Goal: Task Accomplishment & Management: Complete application form

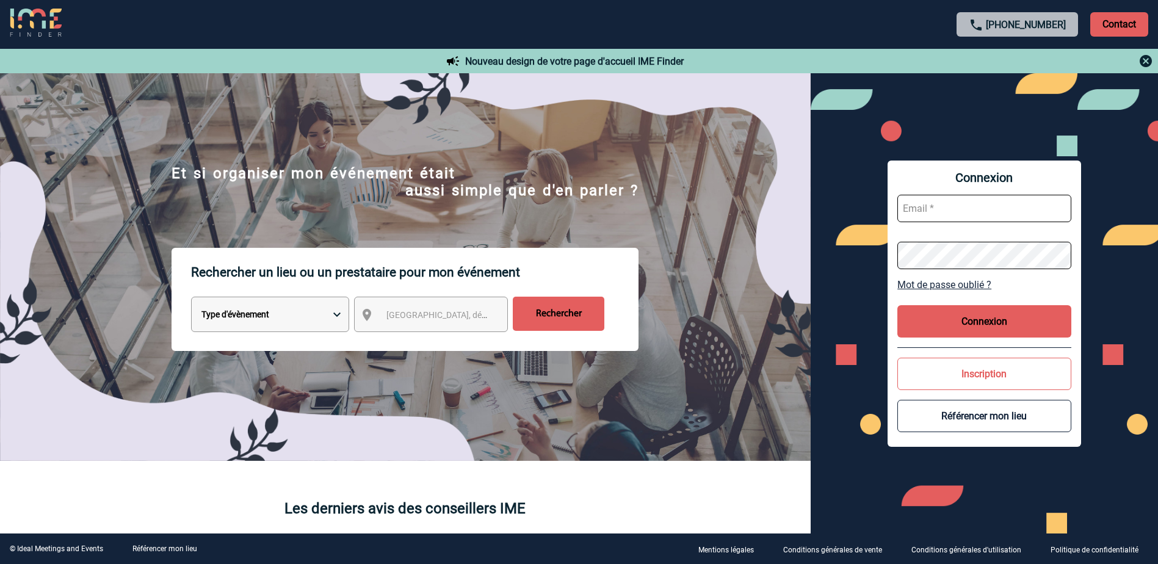
click at [1150, 60] on img at bounding box center [1145, 61] width 15 height 15
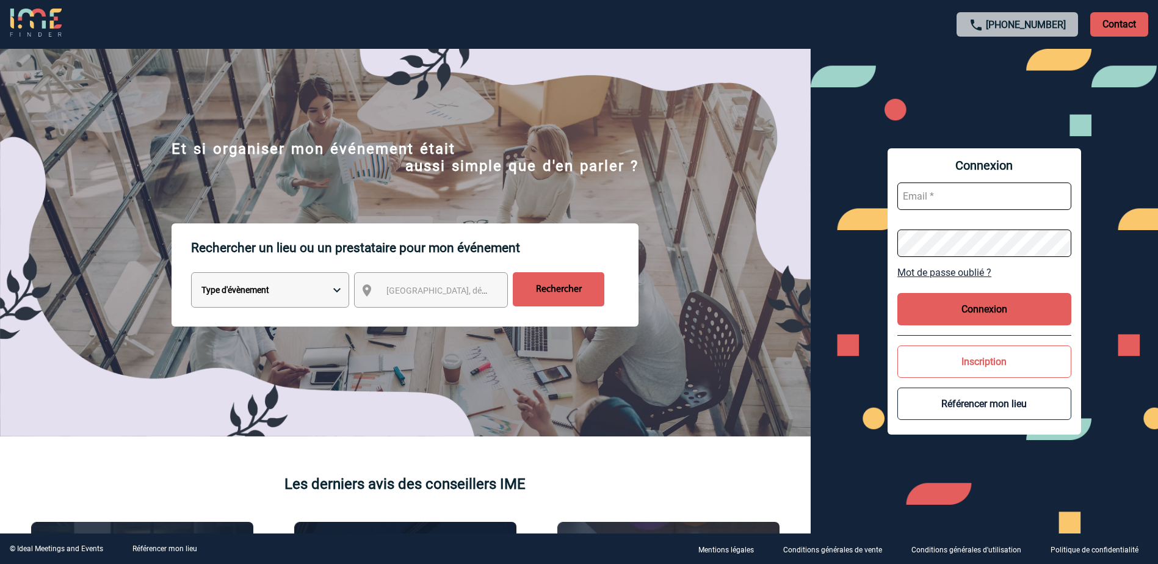
click at [997, 205] on input "text" at bounding box center [984, 195] width 174 height 27
type input "[EMAIL_ADDRESS][DOMAIN_NAME]"
click at [967, 311] on button "Connexion" at bounding box center [984, 309] width 174 height 32
click at [1009, 309] on button "Connexion" at bounding box center [984, 309] width 174 height 32
click at [945, 270] on link "Mot de passe oublié ?" at bounding box center [984, 273] width 174 height 12
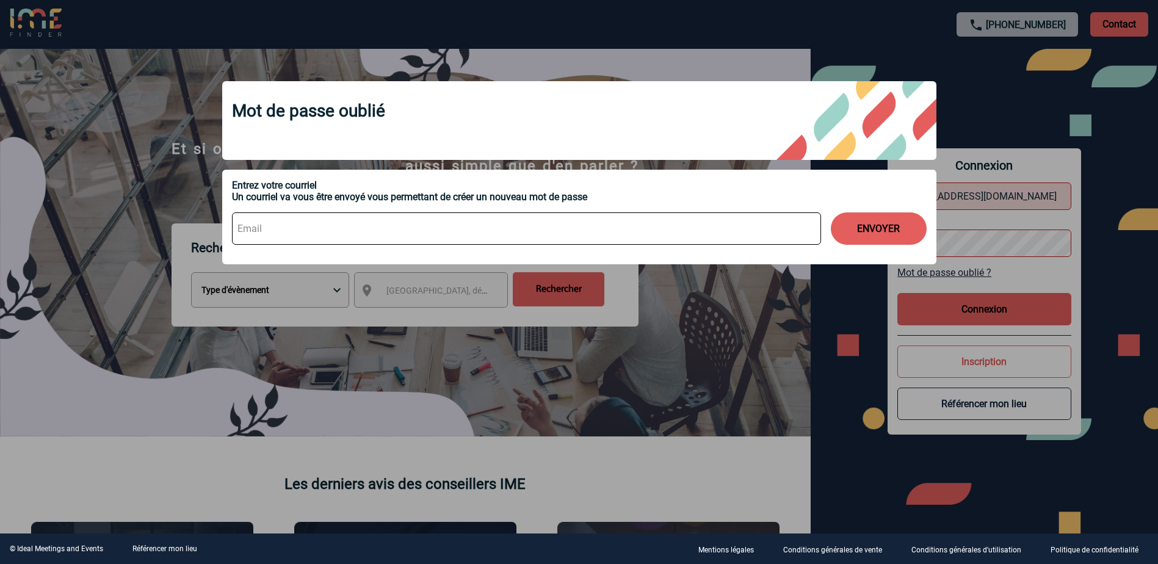
click at [330, 228] on input at bounding box center [526, 228] width 589 height 32
type input "[EMAIL_ADDRESS][DOMAIN_NAME]"
click at [894, 218] on button "ENVOYER" at bounding box center [879, 228] width 96 height 32
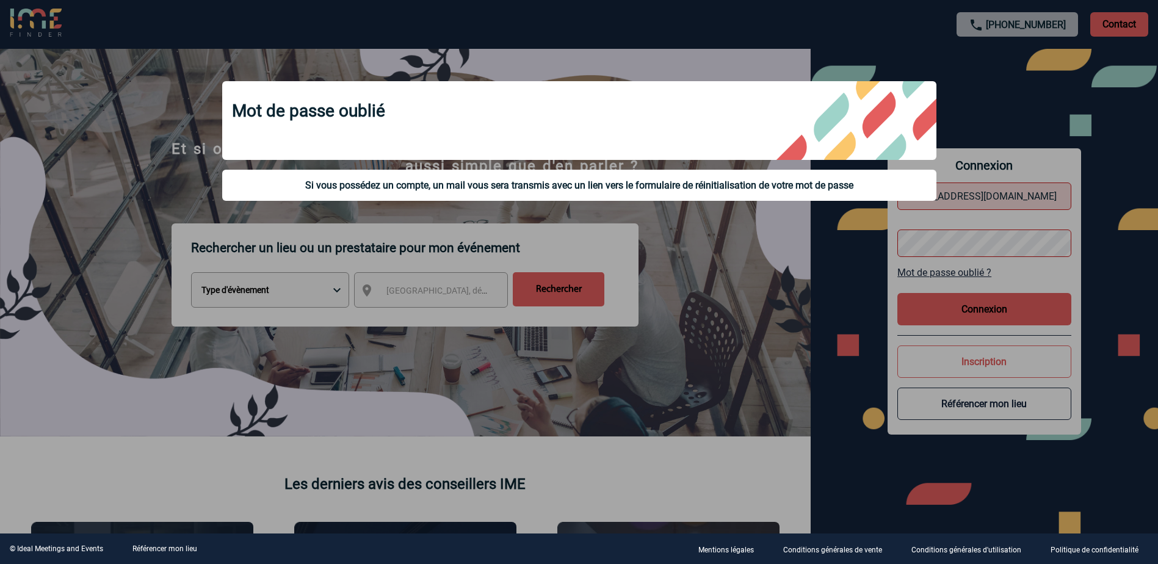
click at [1006, 81] on div at bounding box center [579, 282] width 1158 height 564
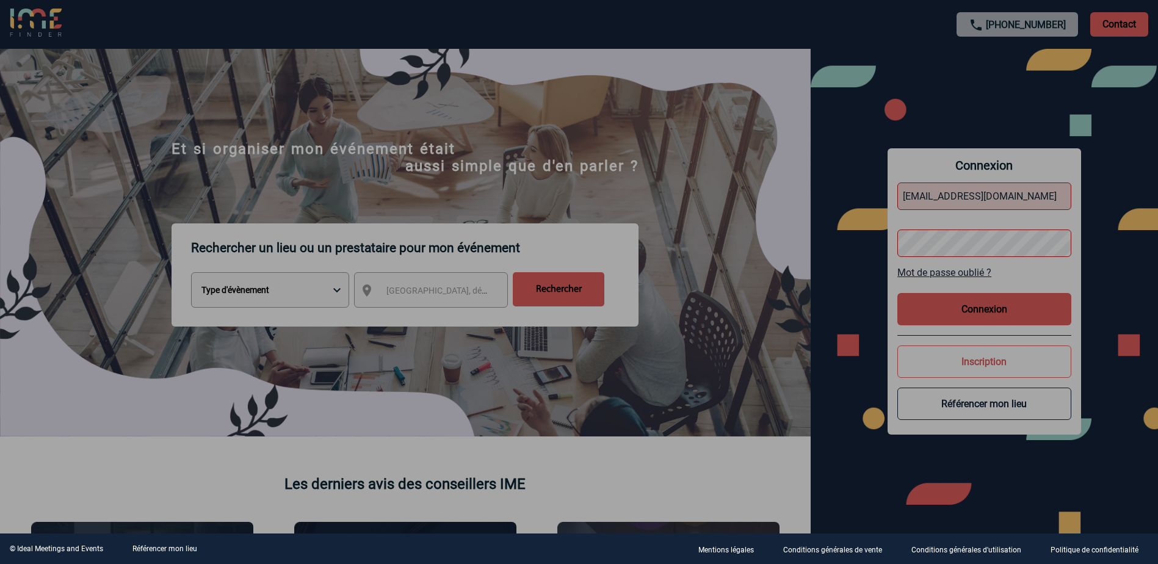
click at [975, 391] on div at bounding box center [579, 282] width 1158 height 564
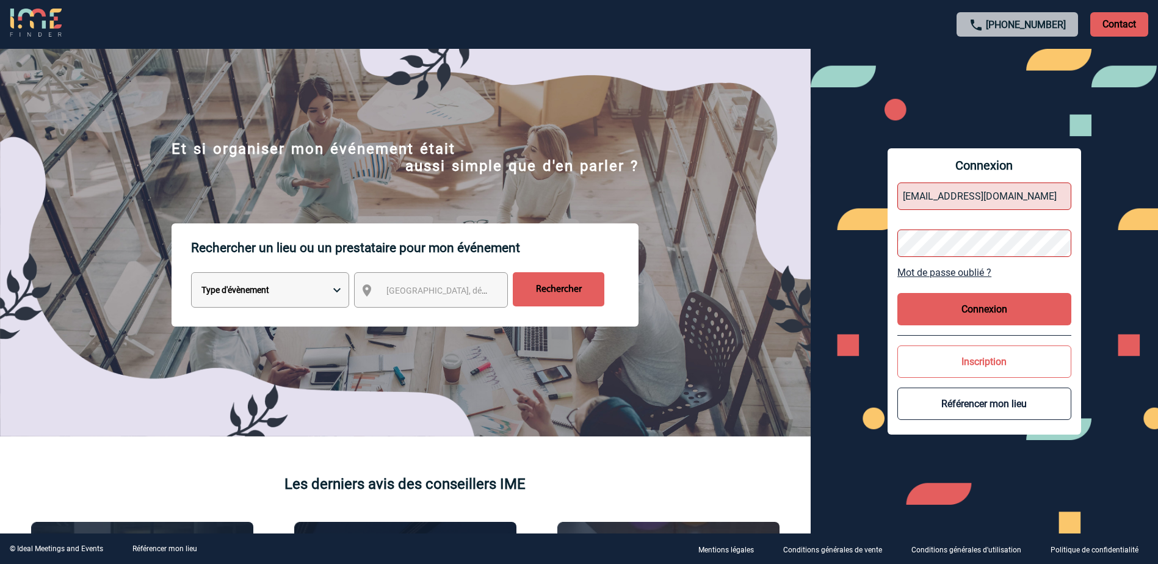
click at [975, 409] on button "Référencer mon lieu" at bounding box center [984, 404] width 174 height 32
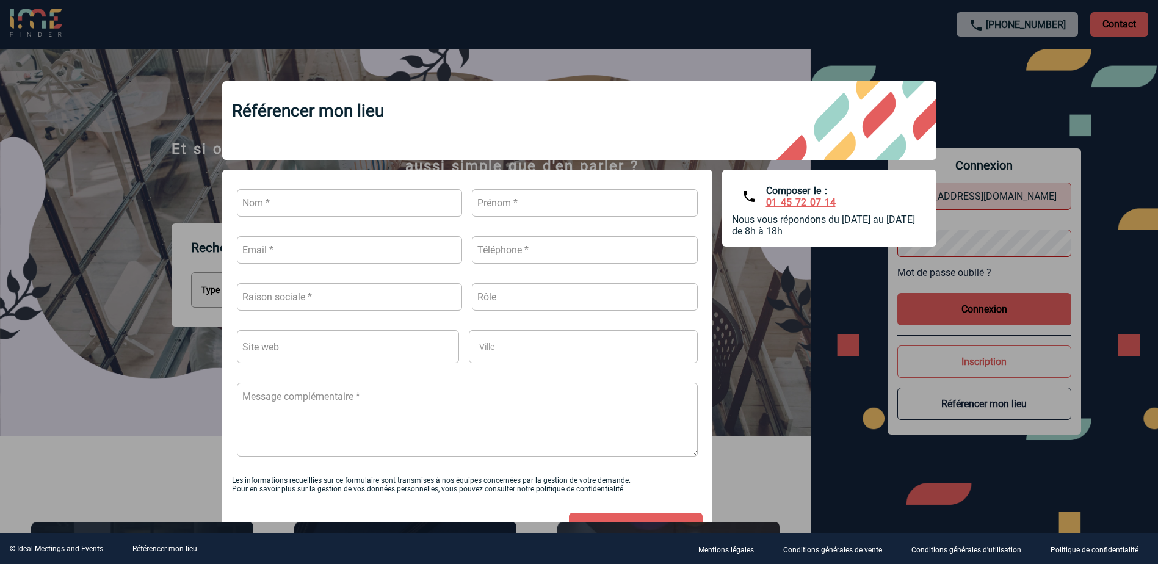
drag, startPoint x: 999, startPoint y: 318, endPoint x: 1008, endPoint y: 261, distance: 58.1
click at [1000, 318] on div at bounding box center [579, 282] width 1158 height 564
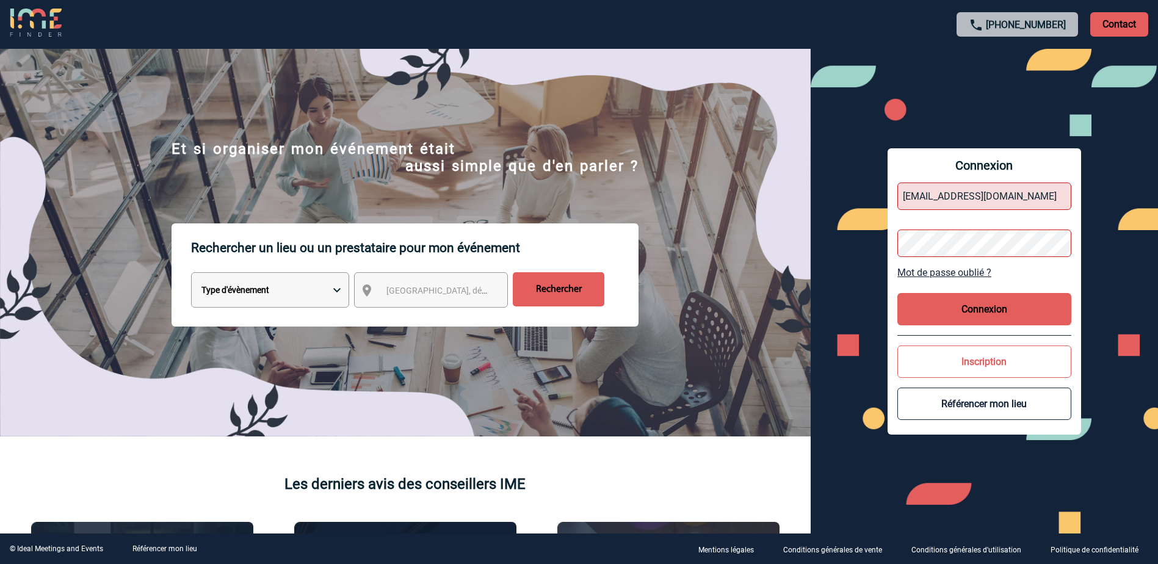
click at [1002, 416] on button "Référencer mon lieu" at bounding box center [984, 404] width 174 height 32
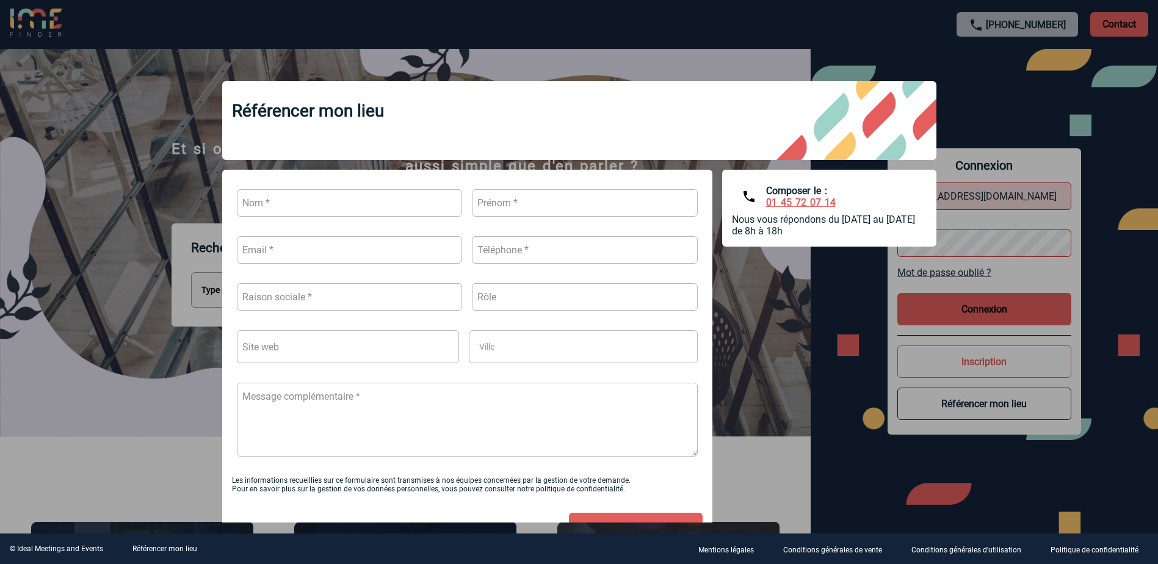
click at [320, 207] on input "text" at bounding box center [350, 202] width 226 height 27
type input "Simoes"
type input "[PERSON_NAME]"
type input "[EMAIL_ADDRESS][DOMAIN_NAME]"
type input "0665899858"
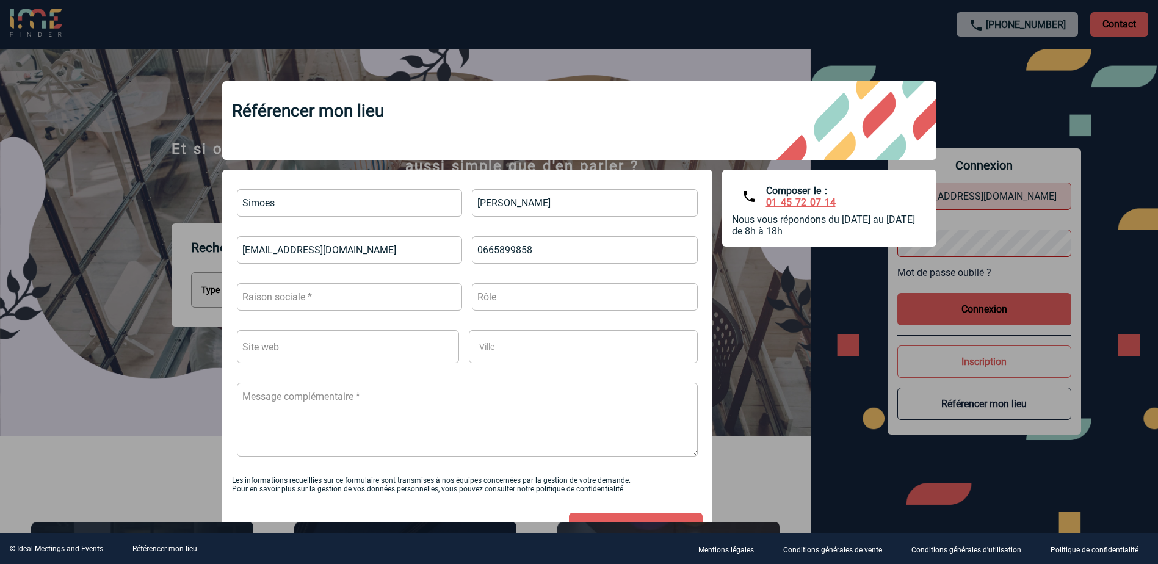
click at [367, 291] on input "text" at bounding box center [350, 296] width 226 height 27
type input "[GEOGRAPHIC_DATA]"
type input "D"
type input "Associate Director of Sales & Events"
click at [394, 341] on input "text" at bounding box center [348, 346] width 223 height 33
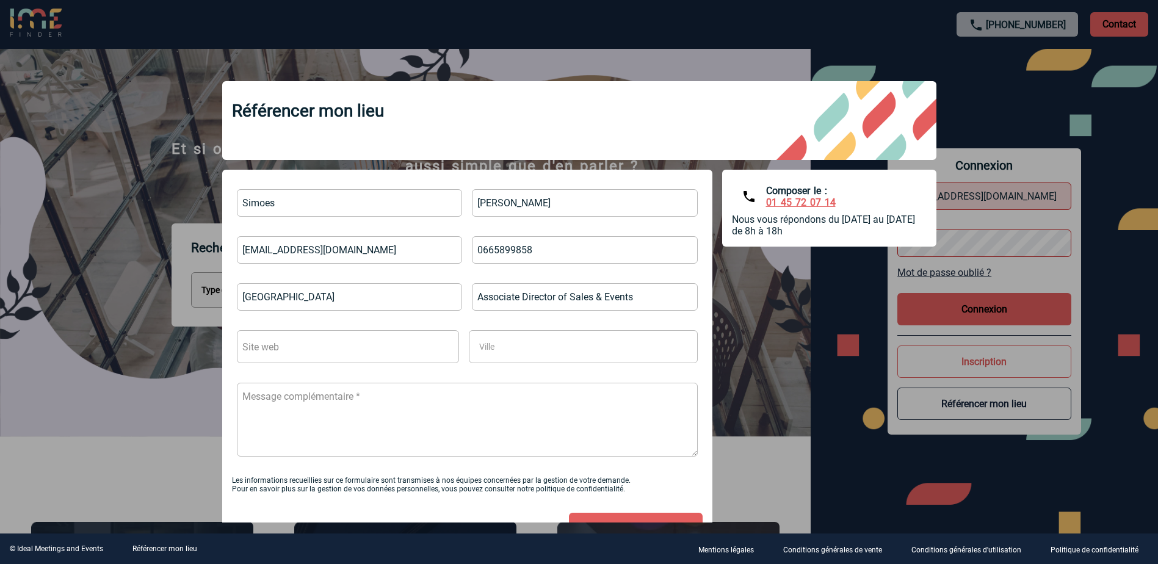
paste input "[URL][DOMAIN_NAME]"
type input "[URL][DOMAIN_NAME]"
click at [519, 352] on span "Ville" at bounding box center [550, 346] width 153 height 17
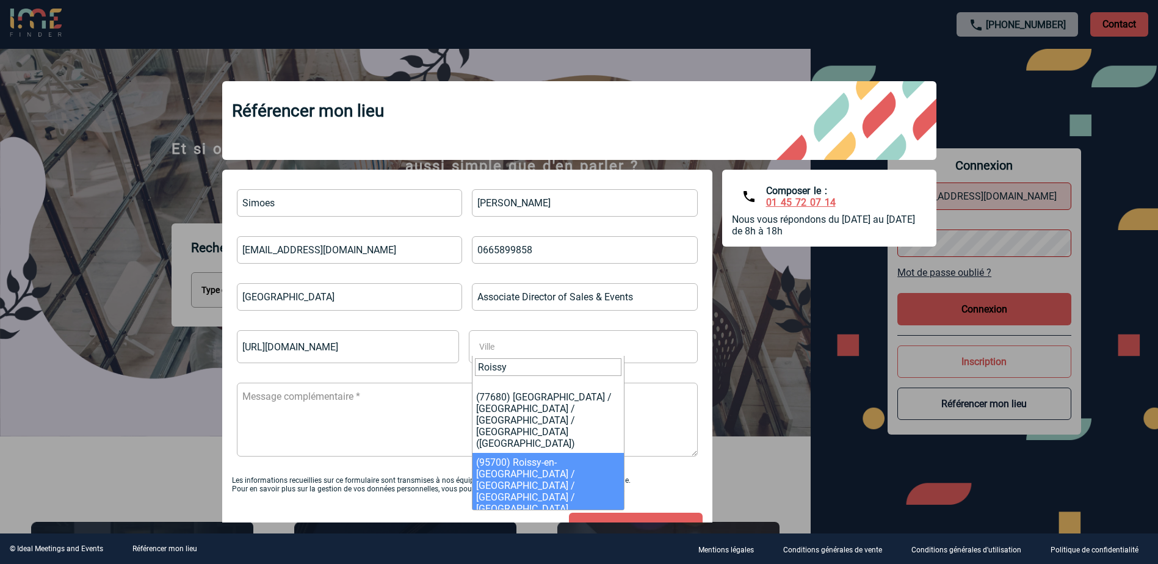
type input "Roissy"
select select "Roissy-en-[GEOGRAPHIC_DATA]"
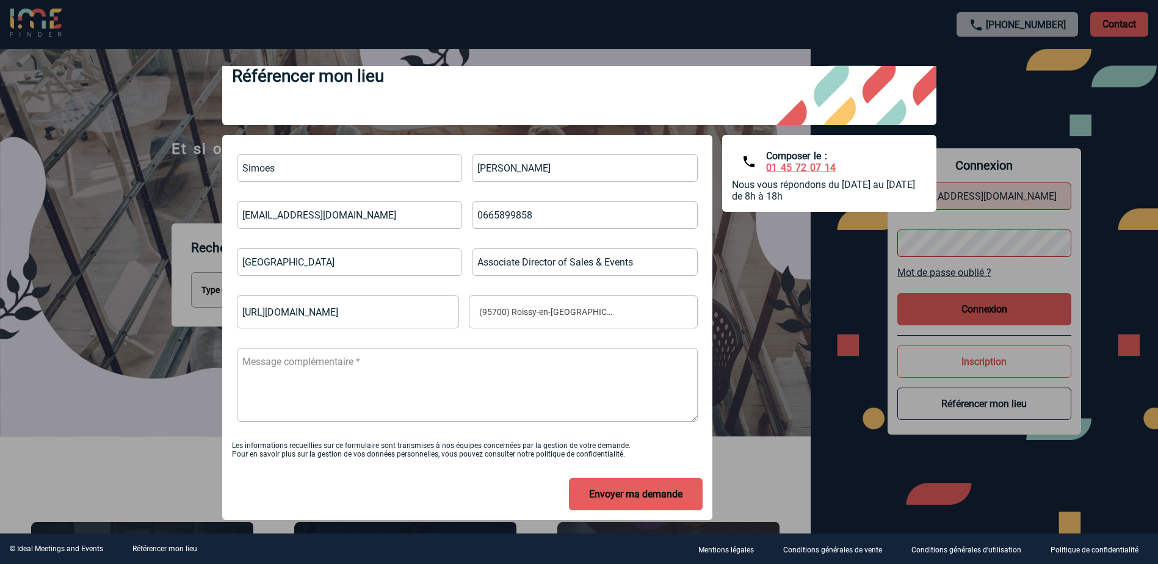
scroll to position [51, 0]
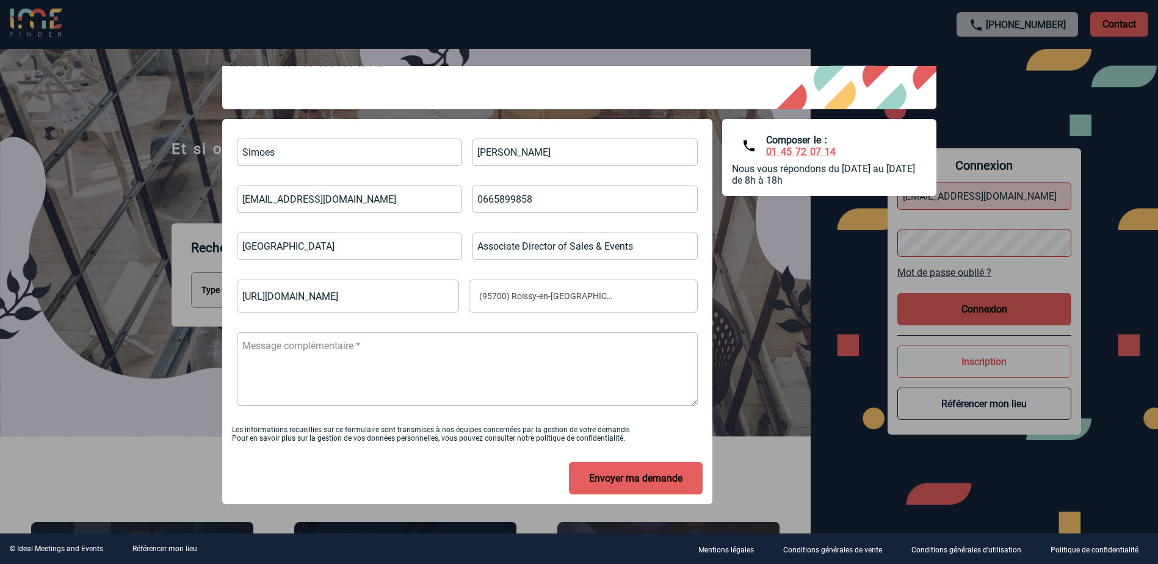
click at [602, 477] on button "Envoyer ma demande" at bounding box center [636, 478] width 134 height 32
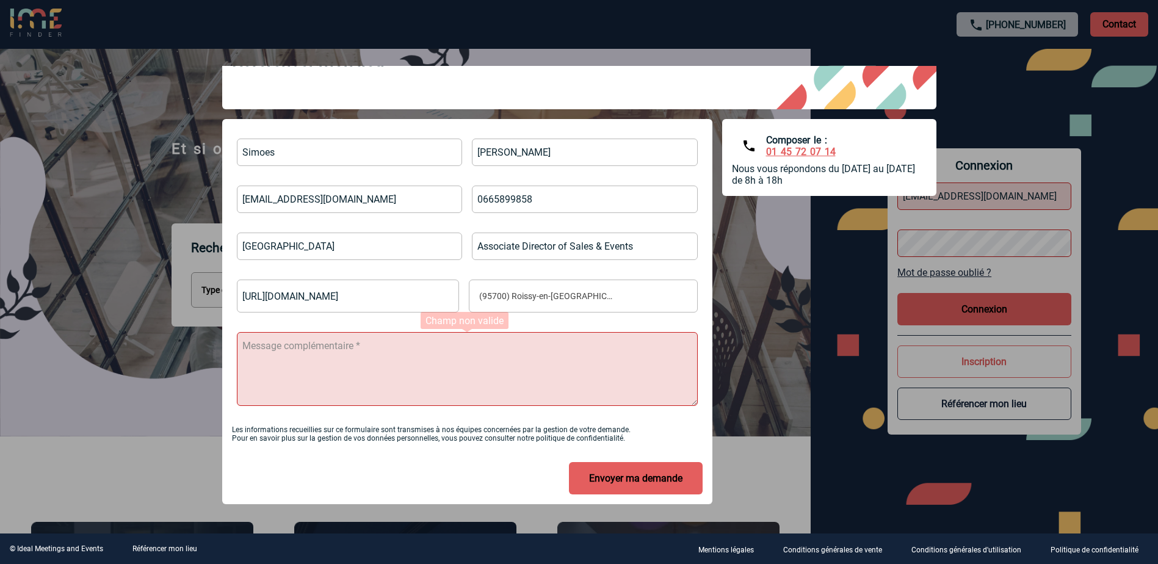
click at [435, 401] on textarea at bounding box center [467, 369] width 461 height 74
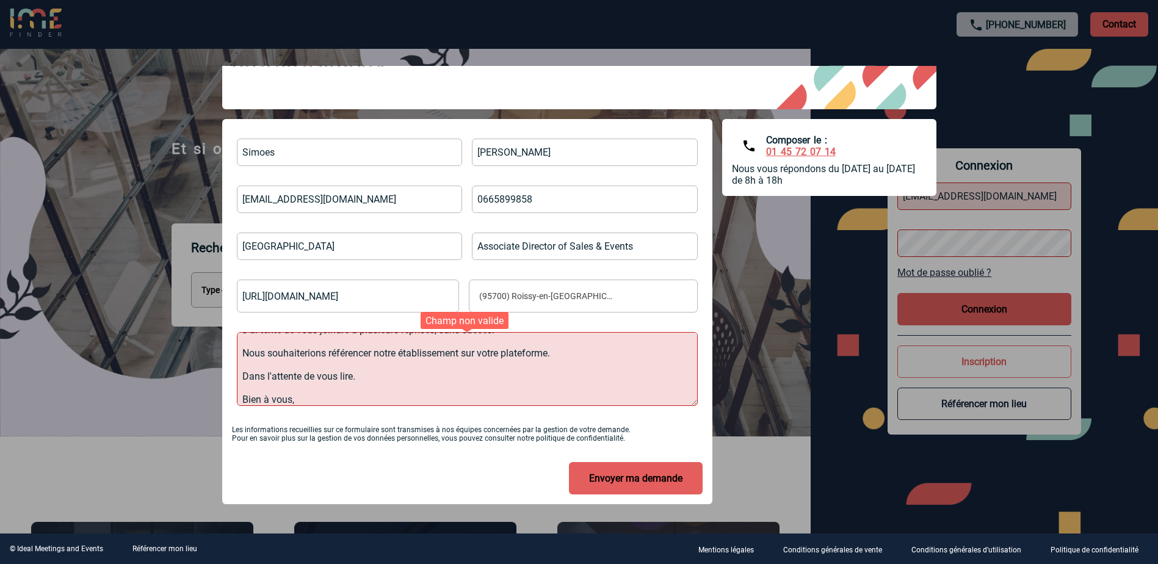
scroll to position [51, 0]
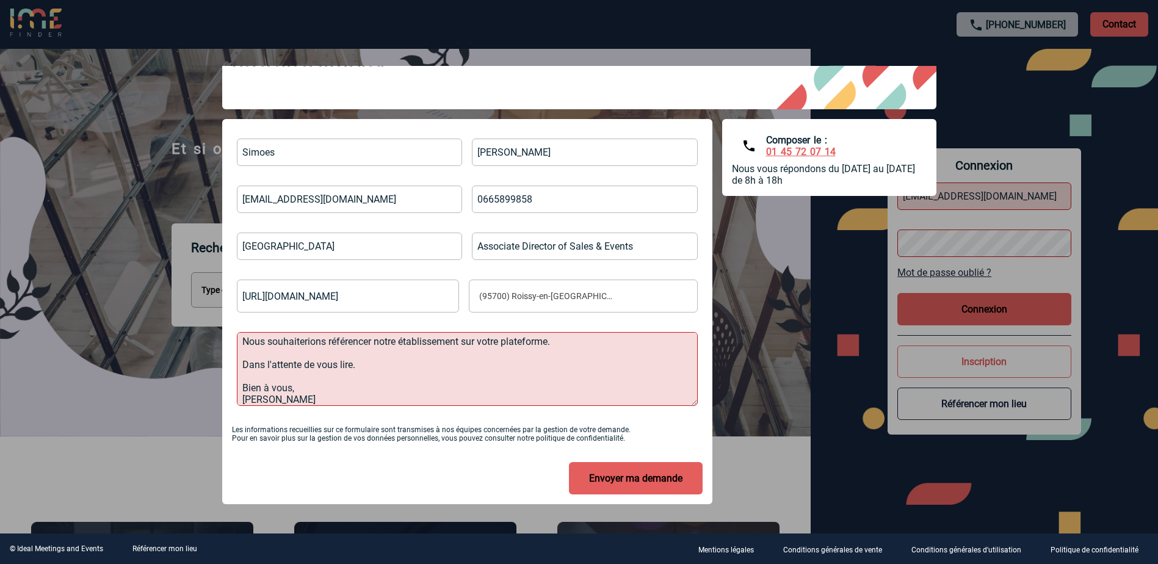
type textarea "Bonjour, J'ai tenté de vous joindre à plusieurs reprises, sans succès. Nous sou…"
click at [629, 472] on button "Envoyer ma demande" at bounding box center [636, 478] width 134 height 32
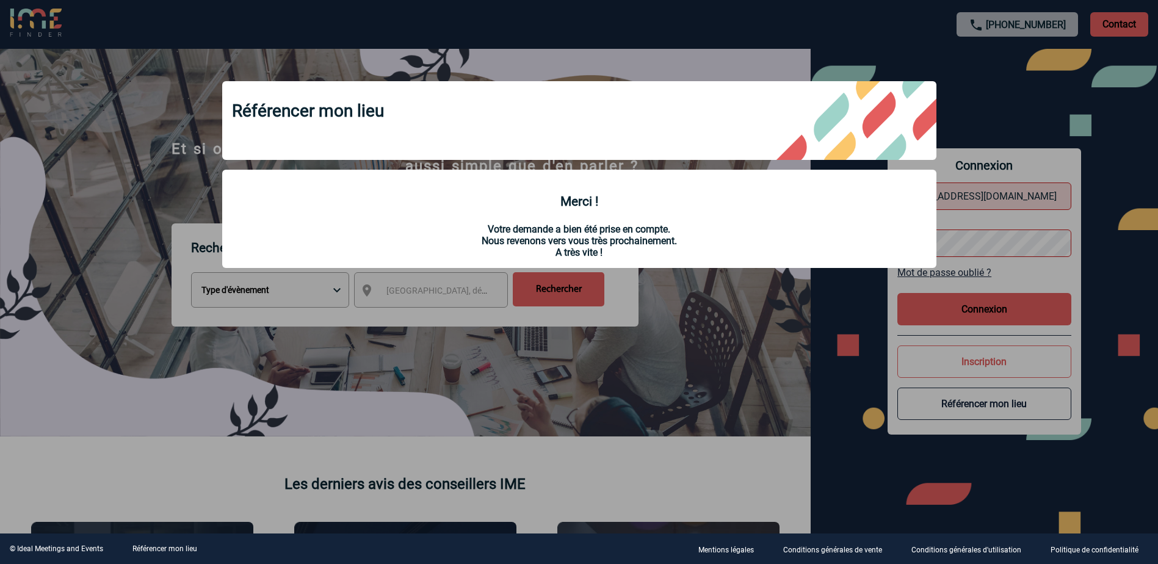
scroll to position [0, 0]
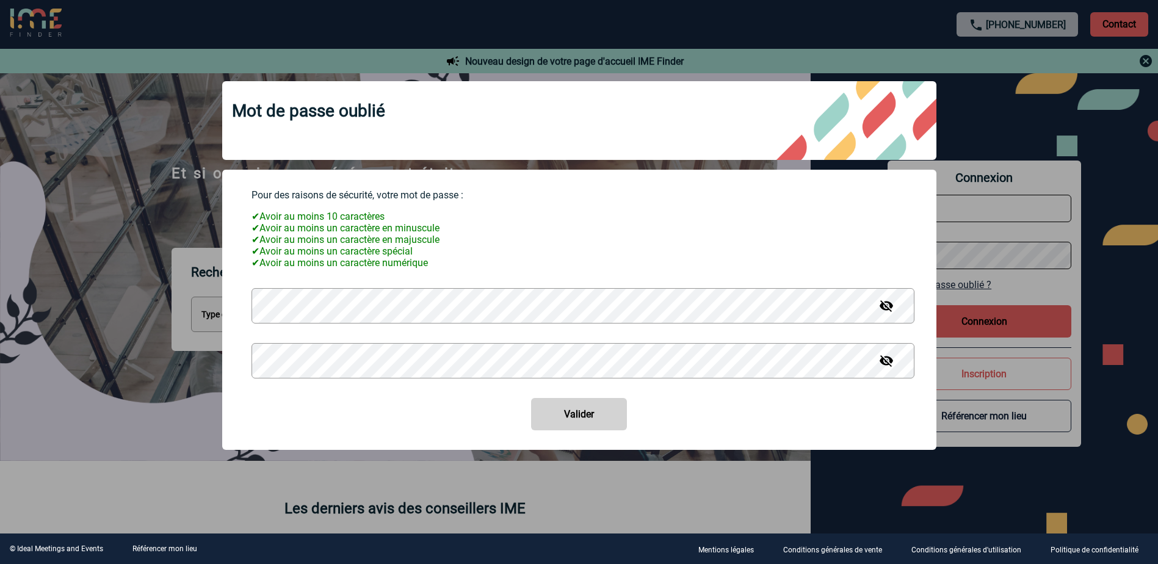
click at [63, 304] on body "+33 1 45 72 07 14 Contact Contact Nouveau design de votre page d'accueil IME Fi…" at bounding box center [579, 282] width 1158 height 564
click at [593, 419] on button "Valider" at bounding box center [579, 414] width 96 height 32
